Goal: Task Accomplishment & Management: Manage account settings

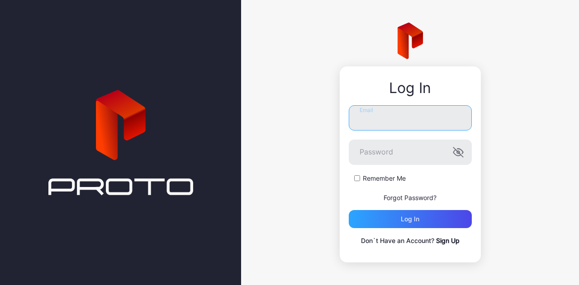
click at [404, 121] on input "Email" at bounding box center [410, 117] width 123 height 25
click at [373, 109] on input "Email" at bounding box center [410, 117] width 123 height 25
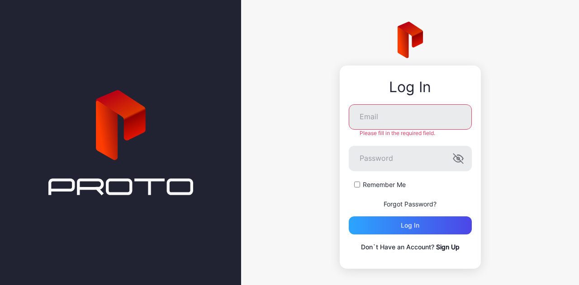
click at [286, 118] on div "Log In Email Please fill in the required field. Password Remember Me Forgot Pas…" at bounding box center [410, 145] width 338 height 291
click at [384, 112] on input "Email" at bounding box center [410, 116] width 123 height 25
click at [248, 134] on div "Log In Email Please fill in the required field. Password Remember Me Forgot Pas…" at bounding box center [410, 145] width 338 height 291
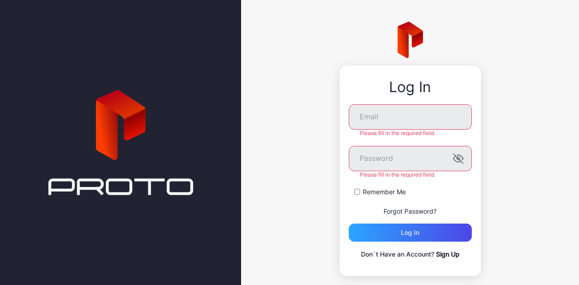
click at [304, 144] on div "Log In Email Please fill in the required field. Password Please fill in the req…" at bounding box center [410, 149] width 338 height 298
click at [370, 116] on input "Email" at bounding box center [410, 116] width 123 height 25
click at [457, 156] on icon "button" at bounding box center [460, 157] width 6 height 5
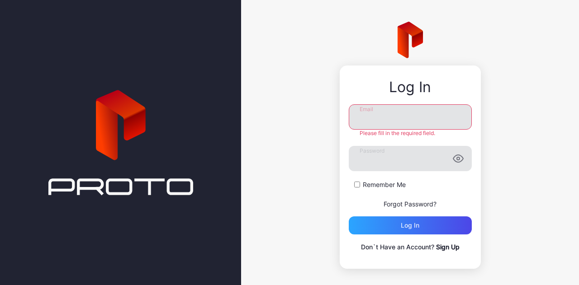
click at [383, 119] on input "Email" at bounding box center [410, 116] width 123 height 25
click at [0, 71] on div at bounding box center [120, 142] width 241 height 285
click at [394, 118] on input "Email" at bounding box center [410, 116] width 123 height 25
paste input "**********"
type input "**********"
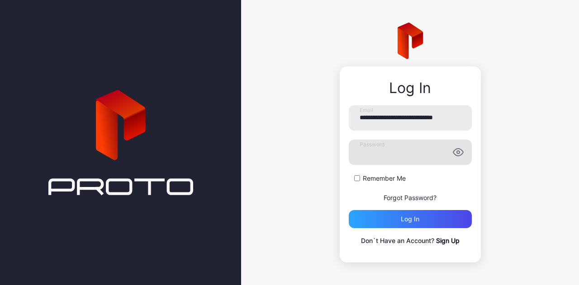
click at [363, 179] on label "Remember Me" at bounding box center [384, 178] width 43 height 9
click at [383, 226] on div "Log in" at bounding box center [410, 219] width 123 height 18
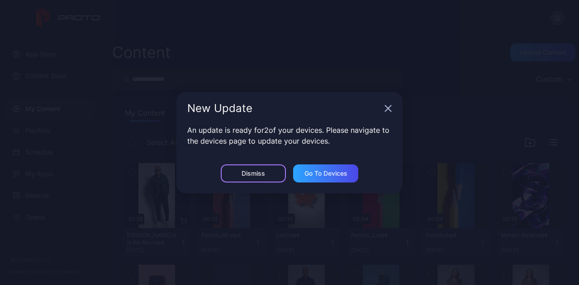
click at [259, 173] on div "Dismiss" at bounding box center [253, 173] width 24 height 7
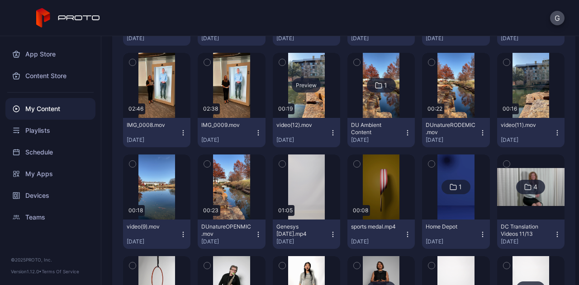
scroll to position [269, 0]
